Goal: Complete application form: Complete application form

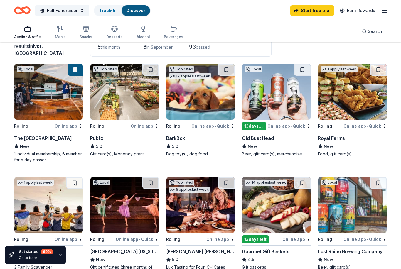
scroll to position [44, 0]
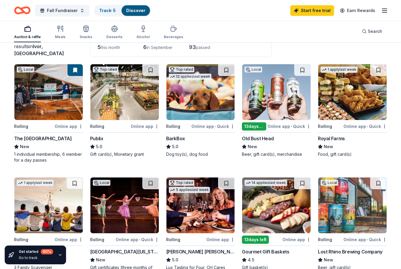
click at [212, 107] on img at bounding box center [200, 92] width 68 height 56
click at [119, 92] on img at bounding box center [124, 92] width 68 height 56
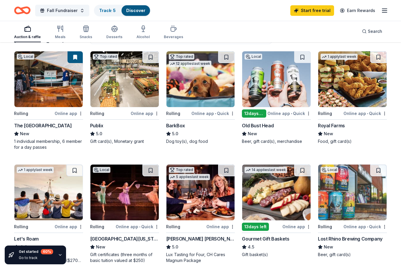
scroll to position [104, 0]
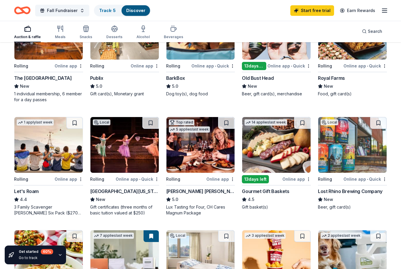
click at [41, 150] on img at bounding box center [48, 145] width 68 height 56
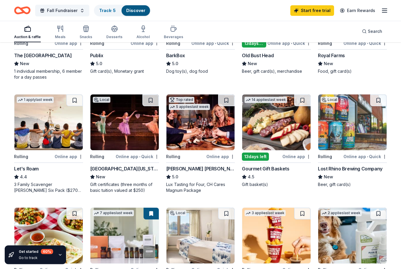
scroll to position [130, 0]
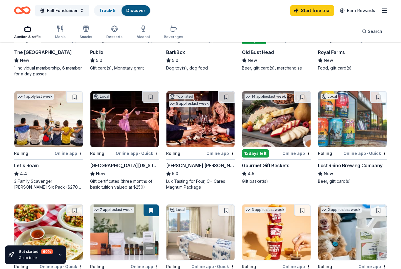
click at [284, 136] on img at bounding box center [276, 120] width 68 height 56
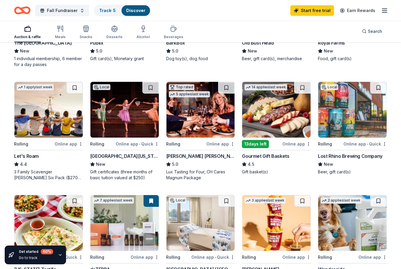
click at [216, 129] on img at bounding box center [200, 110] width 68 height 56
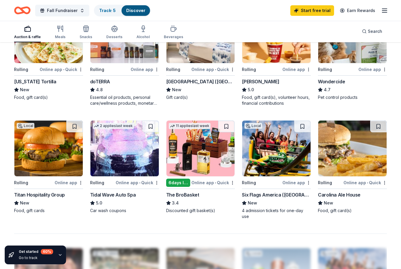
scroll to position [327, 0]
click at [220, 167] on img at bounding box center [200, 149] width 68 height 56
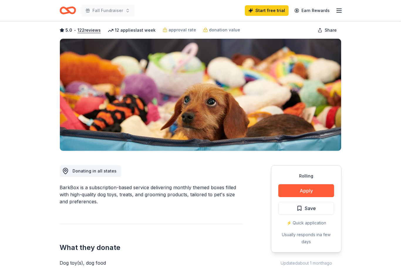
scroll to position [18, 0]
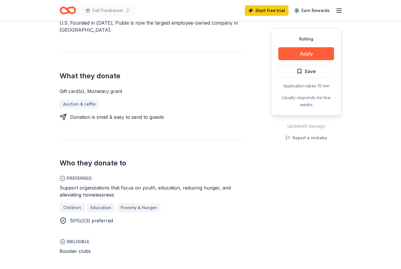
scroll to position [213, 0]
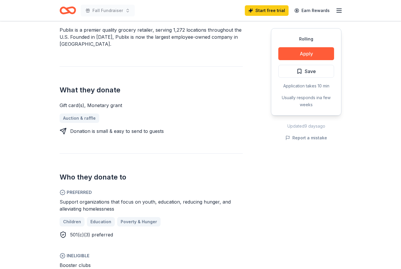
click at [326, 52] on button "Apply" at bounding box center [306, 53] width 56 height 13
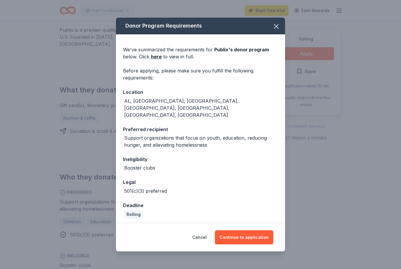
click at [264, 236] on button "Continue to application" at bounding box center [244, 237] width 58 height 14
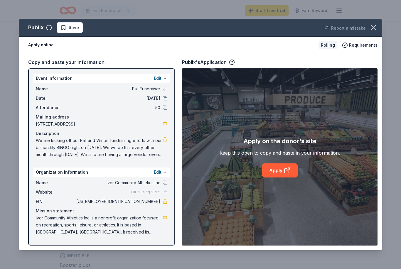
click at [167, 108] on button at bounding box center [165, 107] width 5 height 5
click at [157, 109] on span "50" at bounding box center [117, 107] width 85 height 7
click at [162, 75] on div "Event information Edit" at bounding box center [101, 78] width 136 height 9
click at [163, 80] on button at bounding box center [165, 78] width 5 height 5
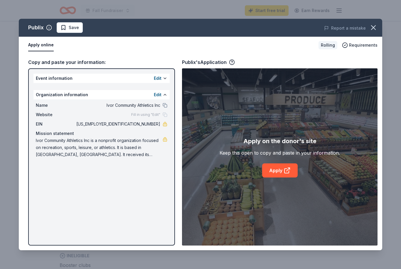
click at [161, 78] on button "Edit" at bounding box center [158, 78] width 8 height 7
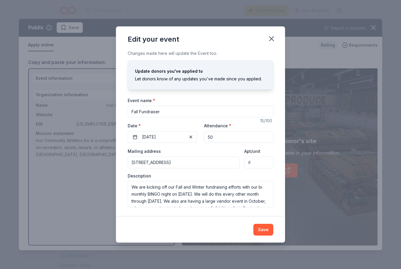
click at [253, 143] on input "50" at bounding box center [238, 137] width 69 height 12
click at [206, 143] on input "50" at bounding box center [238, 137] width 69 height 12
click at [260, 203] on textarea "We are kicking off our Fall and Winter fundraising efforts with our bi monthly …" at bounding box center [201, 194] width 146 height 26
click at [197, 201] on textarea "We are kicking off our Fall and Winter fundraising efforts with our bi monthly …" at bounding box center [201, 194] width 146 height 26
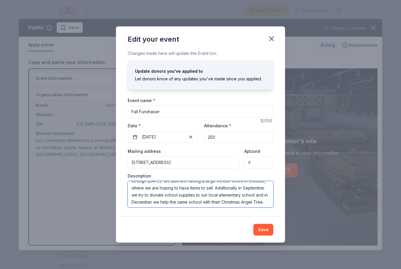
scroll to position [25, 0]
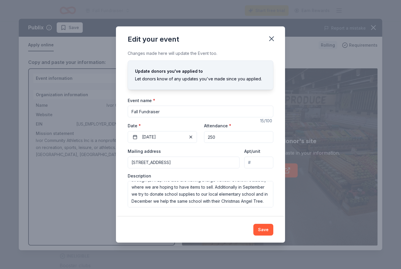
click at [210, 143] on input "250" at bounding box center [238, 137] width 69 height 12
type input "500"
click at [173, 168] on input "8488 Main Street, Ivor, VA, 23866" at bounding box center [184, 163] width 112 height 12
click at [163, 168] on input "8488 Main Street, Ivor, VA, 23866" at bounding box center [184, 163] width 112 height 12
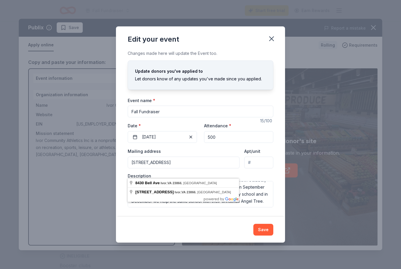
click at [277, 184] on div "Changes made here will update the Event too. Update donors you've applied to Le…" at bounding box center [200, 133] width 169 height 167
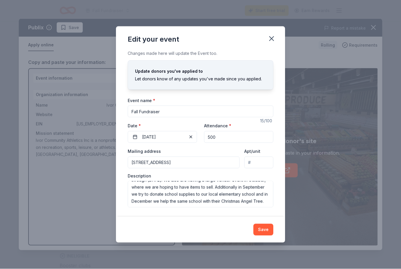
click at [210, 168] on input "8430 Bell Ave, Ivor, VA, 23866" at bounding box center [184, 163] width 112 height 12
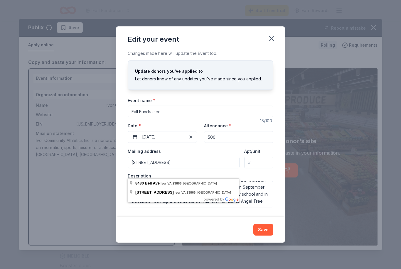
click at [162, 168] on input "8430 Bell Ave, Ivor, VA, 23866" at bounding box center [184, 163] width 112 height 12
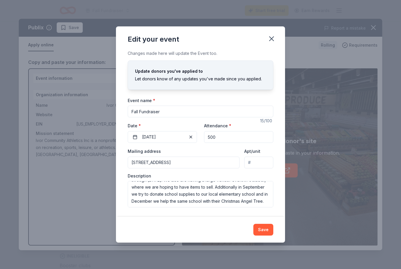
type input "8430 Bell Ave, PO Box 335, Ivor, VA, 23866"
click at [265, 236] on button "Save" at bounding box center [263, 230] width 20 height 12
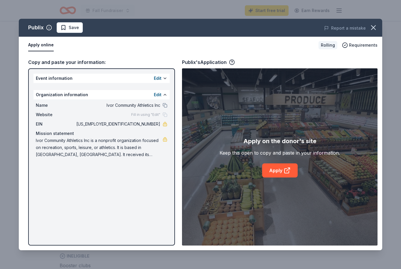
scroll to position [199, 0]
click at [285, 174] on icon at bounding box center [286, 170] width 7 height 7
click at [375, 28] on icon "button" at bounding box center [373, 27] width 8 height 8
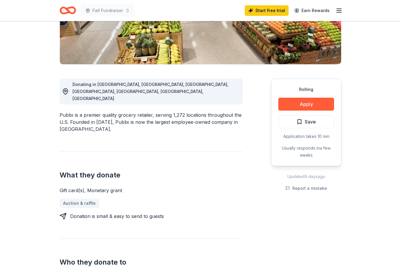
scroll to position [114, 0]
click at [315, 104] on button "Apply" at bounding box center [306, 104] width 56 height 13
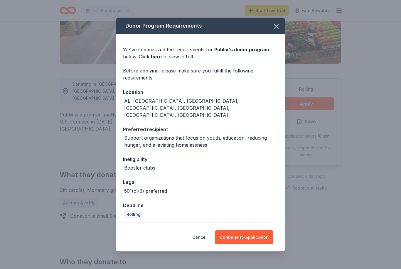
click at [253, 244] on button "Continue to application" at bounding box center [244, 237] width 58 height 14
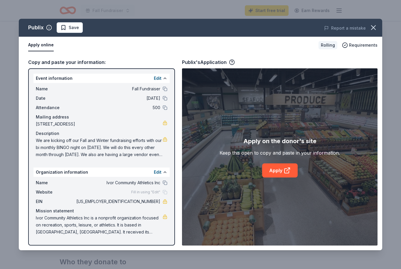
click at [97, 125] on span "8488 Main Street, Ivor, VA 23866" at bounding box center [99, 124] width 127 height 7
click at [280, 178] on link "Apply" at bounding box center [280, 170] width 36 height 14
click at [371, 33] on button "button" at bounding box center [373, 27] width 13 height 13
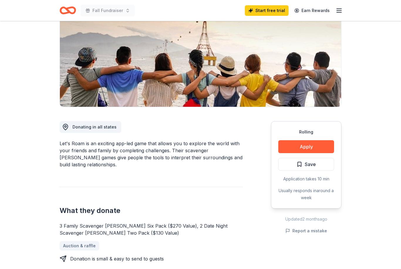
scroll to position [74, 0]
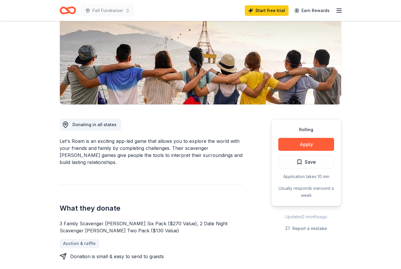
click at [323, 146] on button "Apply" at bounding box center [306, 144] width 56 height 13
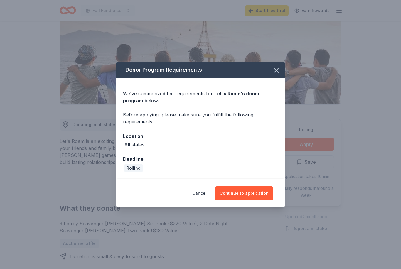
click at [263, 200] on button "Continue to application" at bounding box center [244, 193] width 58 height 14
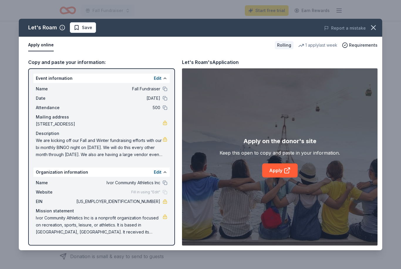
click at [283, 174] on icon at bounding box center [286, 170] width 7 height 7
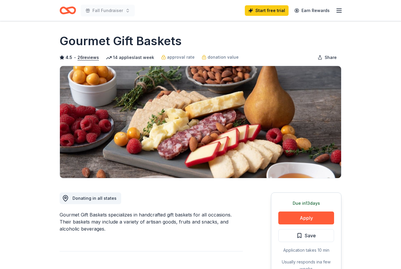
click at [308, 216] on button "Apply" at bounding box center [306, 218] width 56 height 13
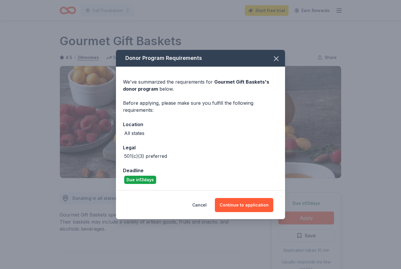
click at [252, 209] on button "Continue to application" at bounding box center [244, 205] width 58 height 14
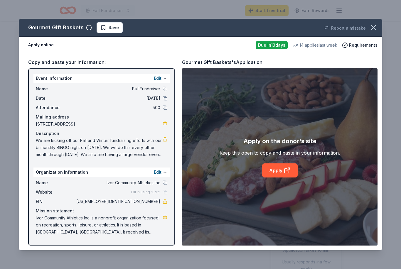
click at [293, 171] on link "Apply" at bounding box center [280, 170] width 36 height 14
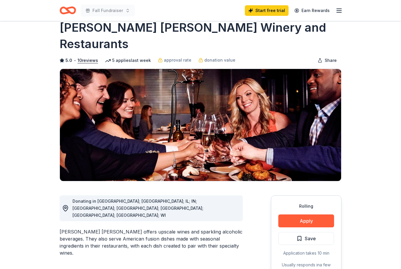
scroll to position [12, 0]
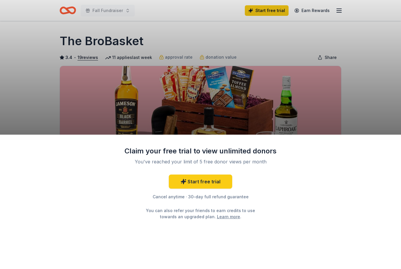
click at [348, 111] on div "Claim your free trial to view unlimited donors You've reached your limit of 5 f…" at bounding box center [200, 134] width 401 height 269
